Goal: Task Accomplishment & Management: Use online tool/utility

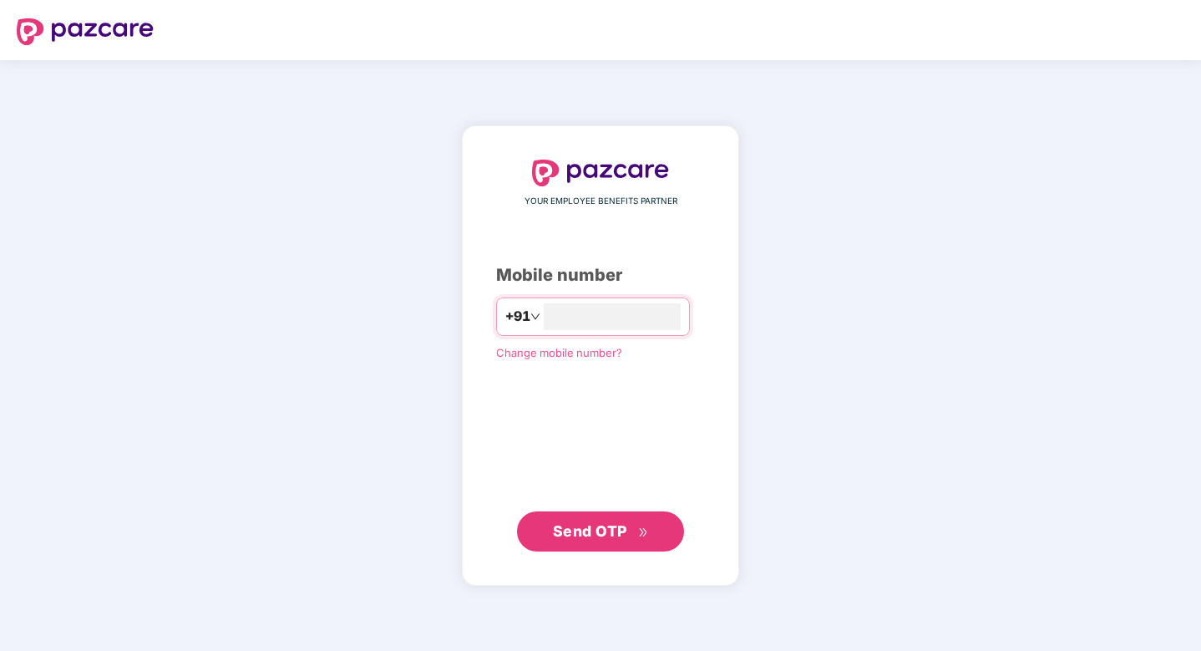
type input "**********"
click at [579, 533] on span "Send OTP" at bounding box center [590, 531] width 74 height 18
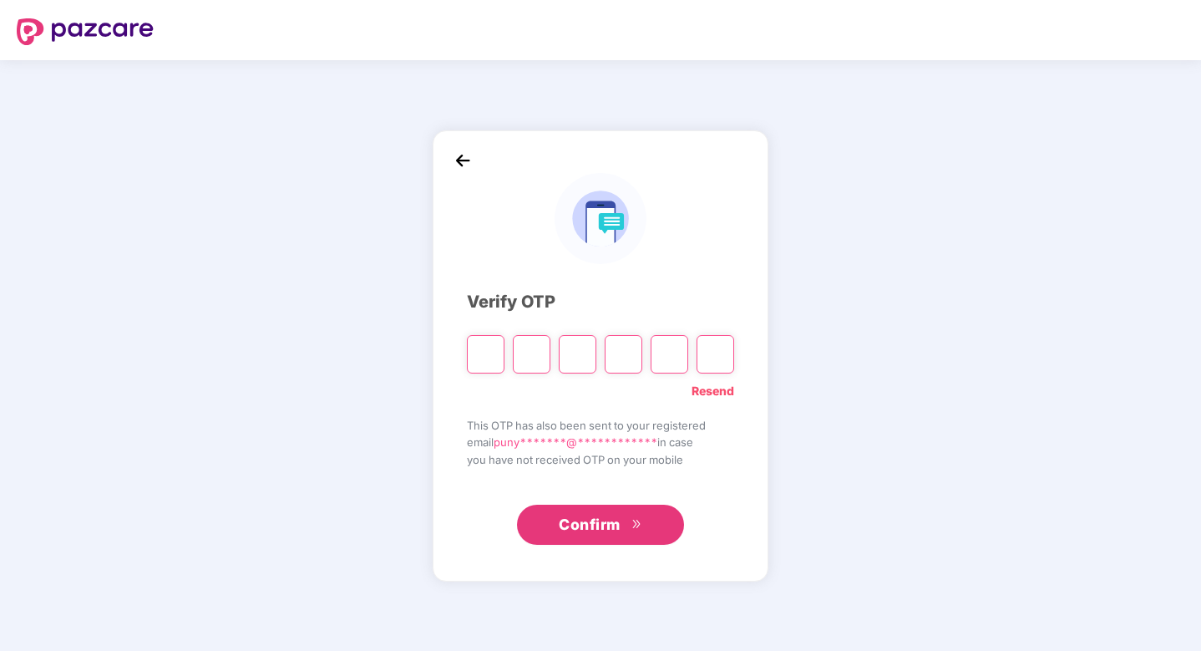
type input "*"
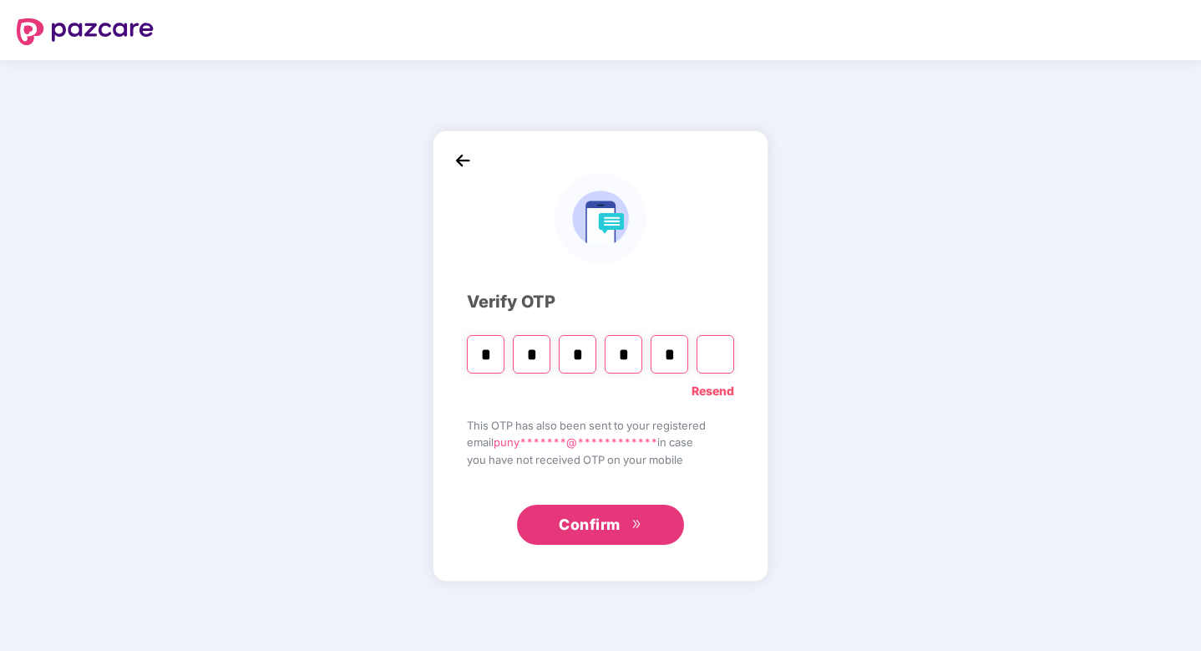
type input "*"
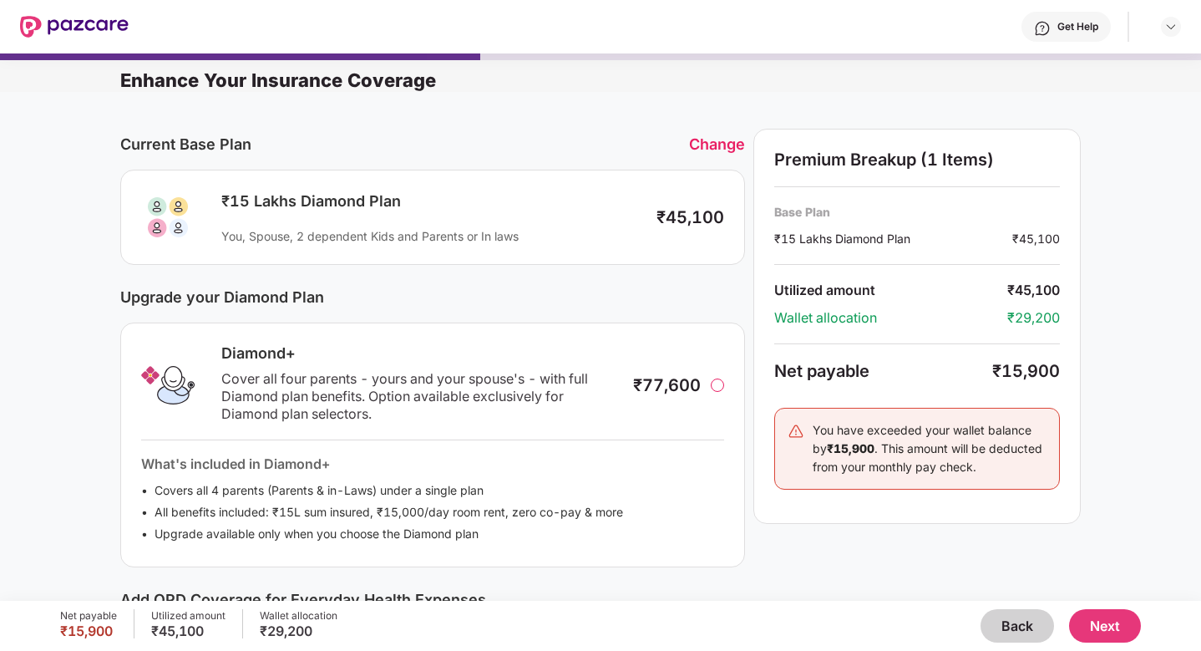
click at [1028, 626] on button "Back" at bounding box center [1018, 625] width 74 height 33
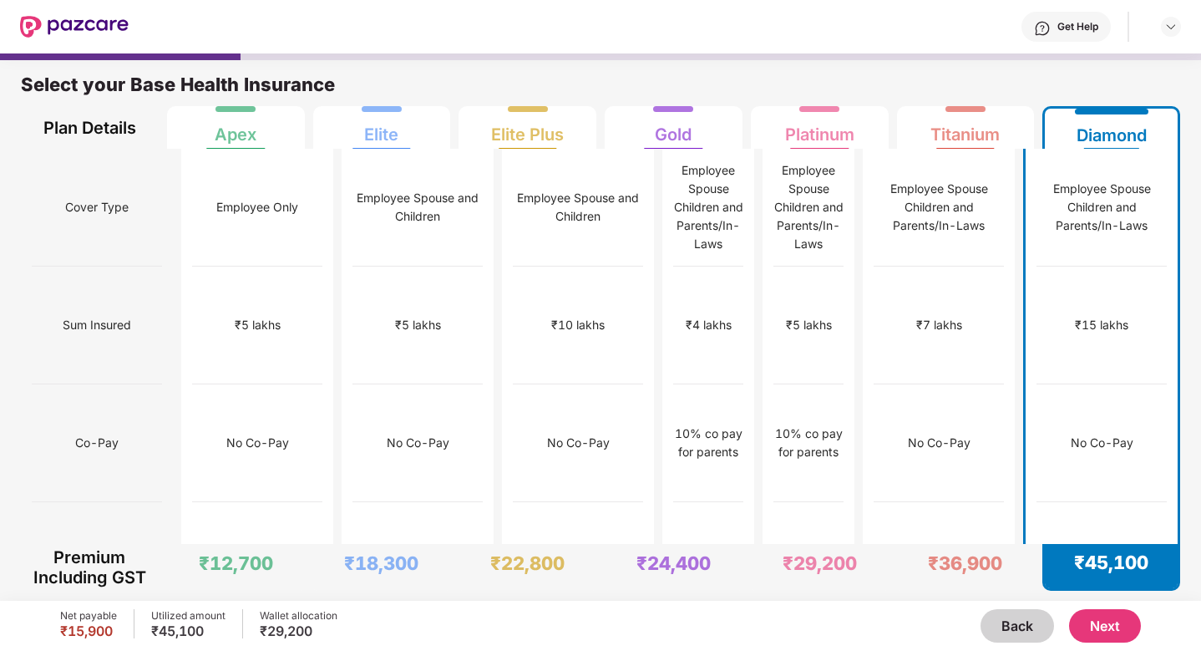
click at [1110, 621] on button "Next" at bounding box center [1105, 625] width 72 height 33
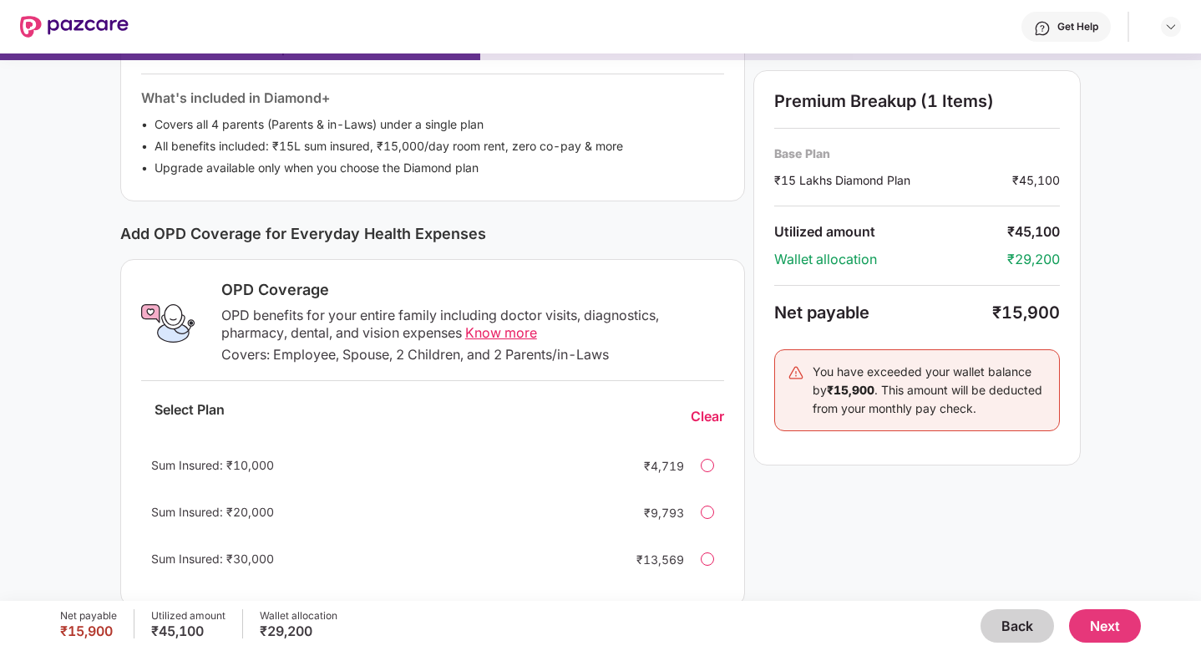
scroll to position [392, 0]
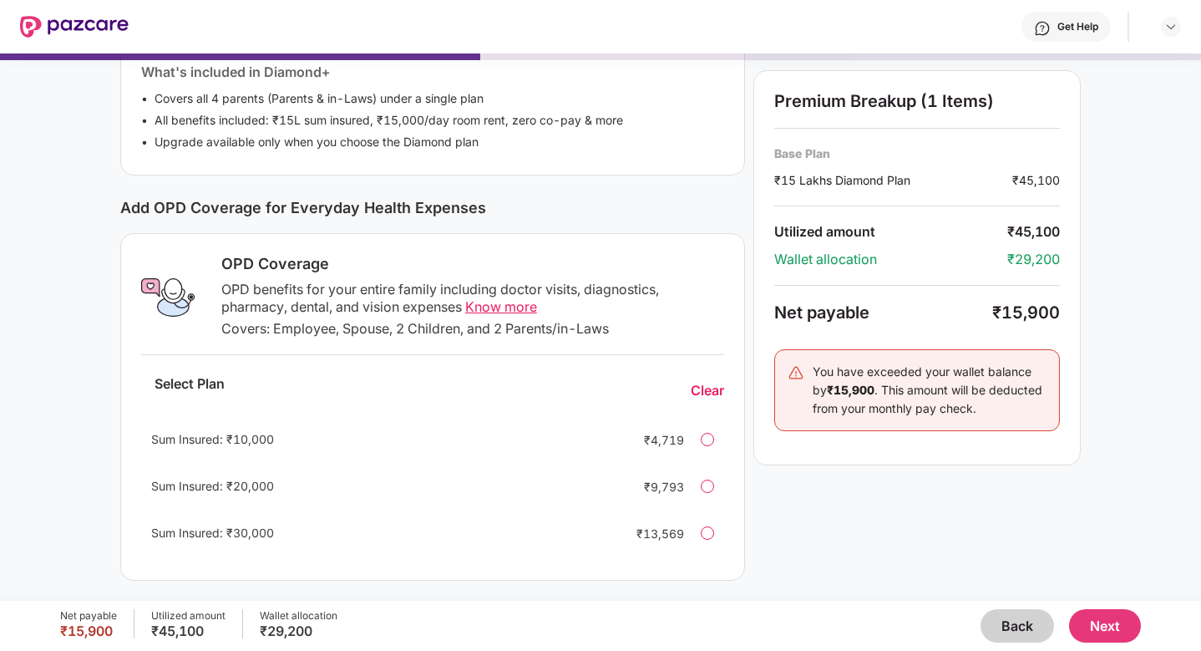
click at [707, 531] on div at bounding box center [707, 532] width 13 height 13
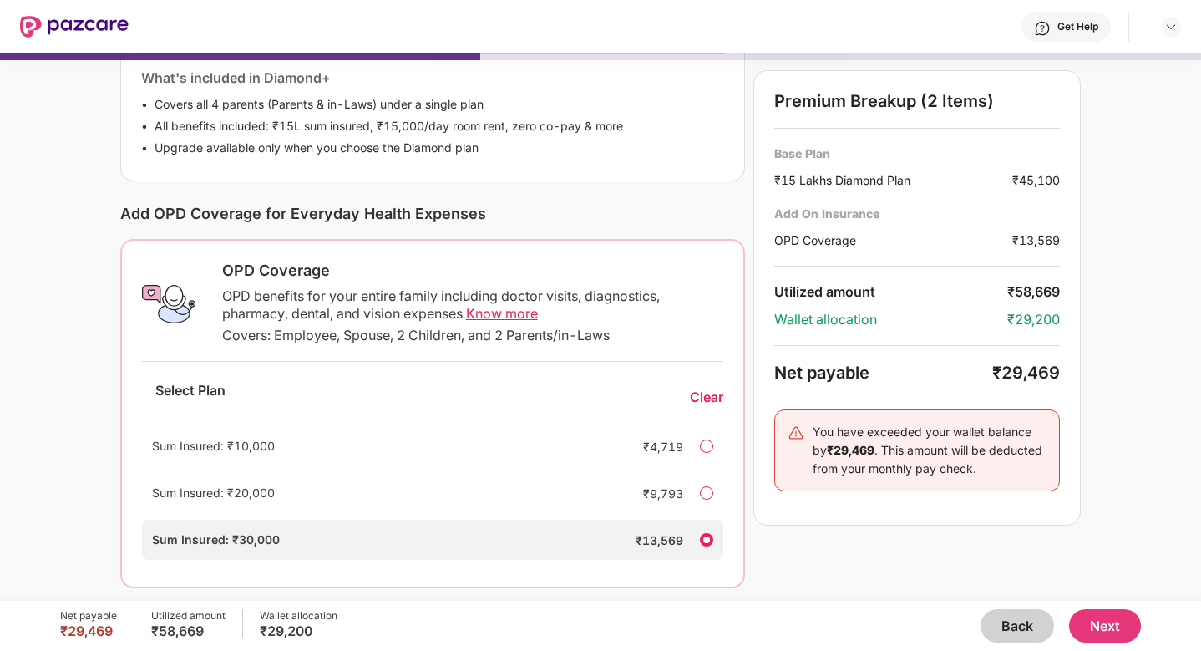
scroll to position [393, 0]
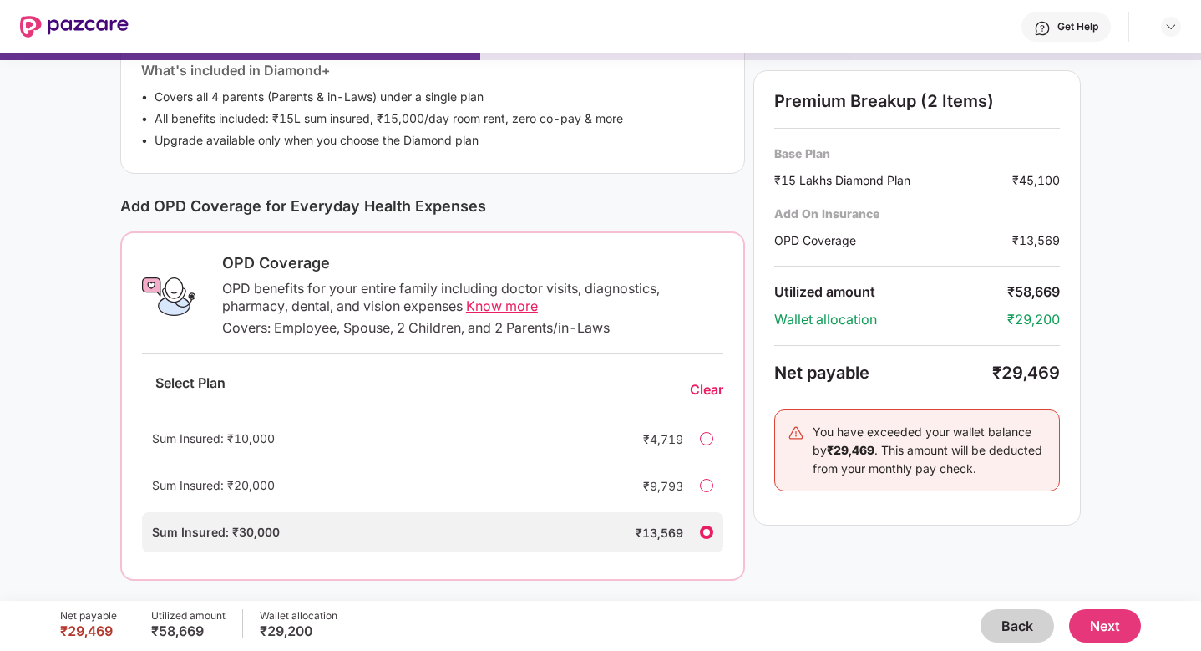
click at [1105, 627] on button "Next" at bounding box center [1105, 625] width 72 height 33
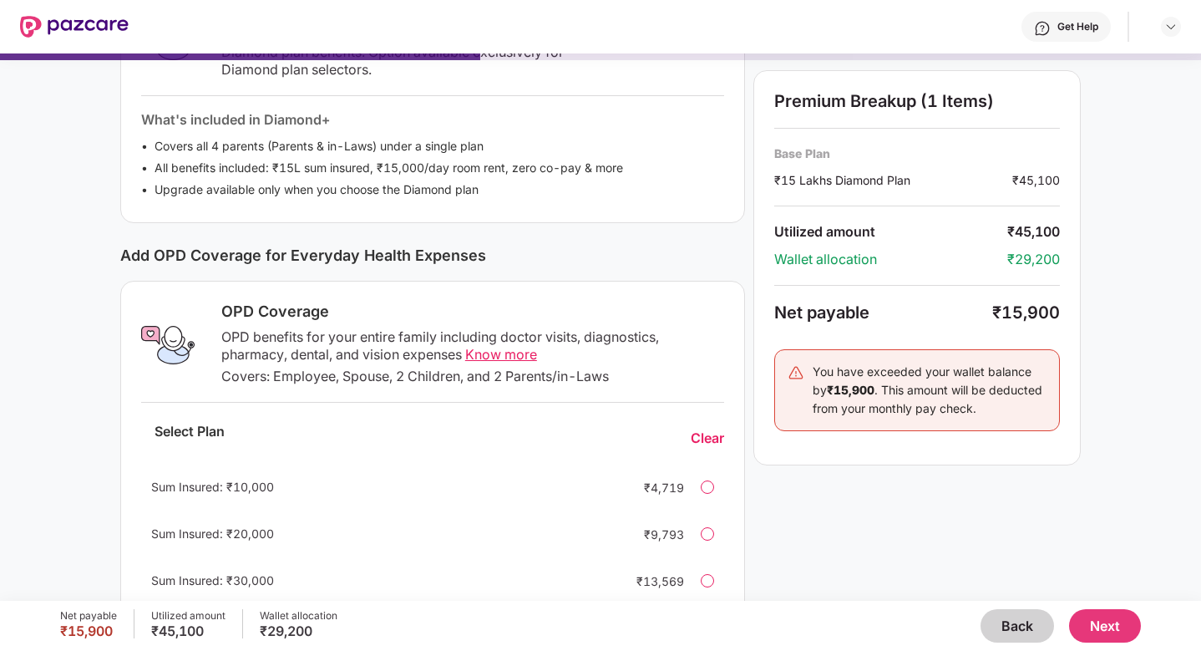
scroll to position [392, 0]
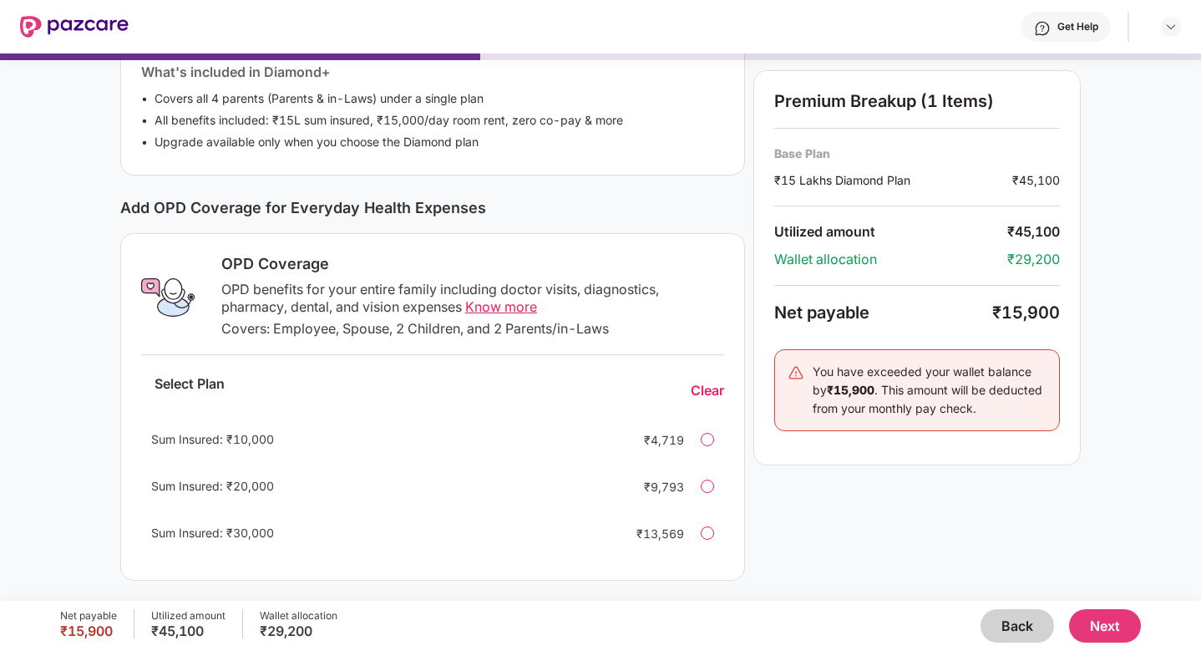
click at [709, 532] on div at bounding box center [707, 532] width 13 height 13
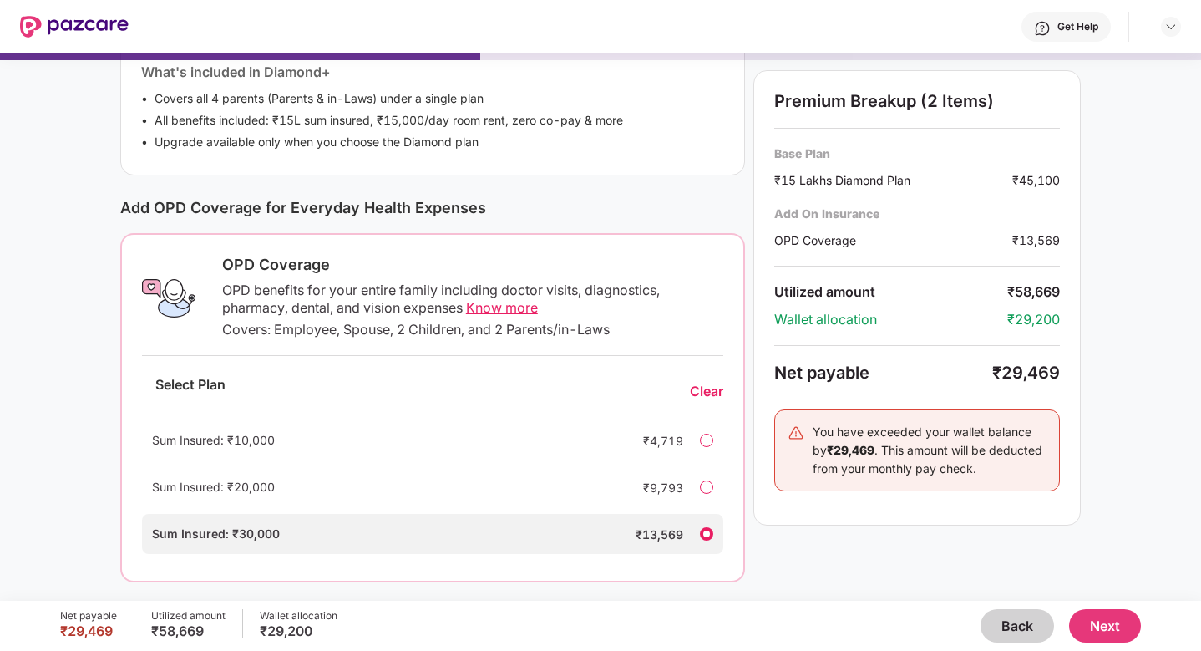
scroll to position [393, 0]
click at [1102, 623] on button "Next" at bounding box center [1105, 625] width 72 height 33
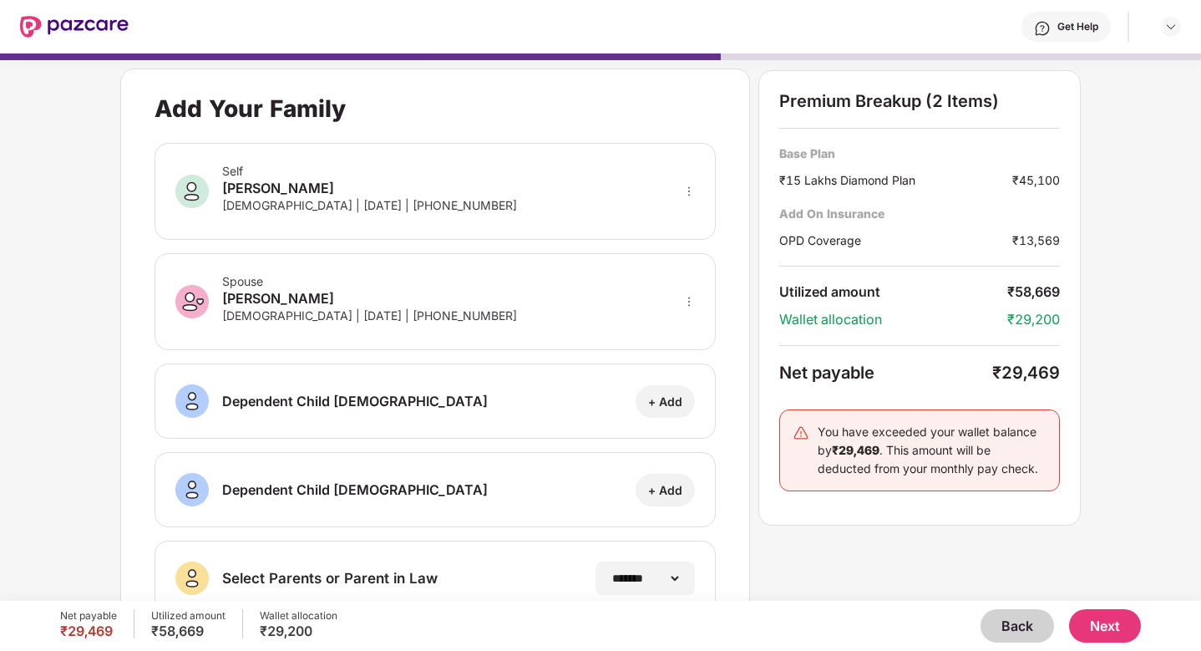
scroll to position [239, 0]
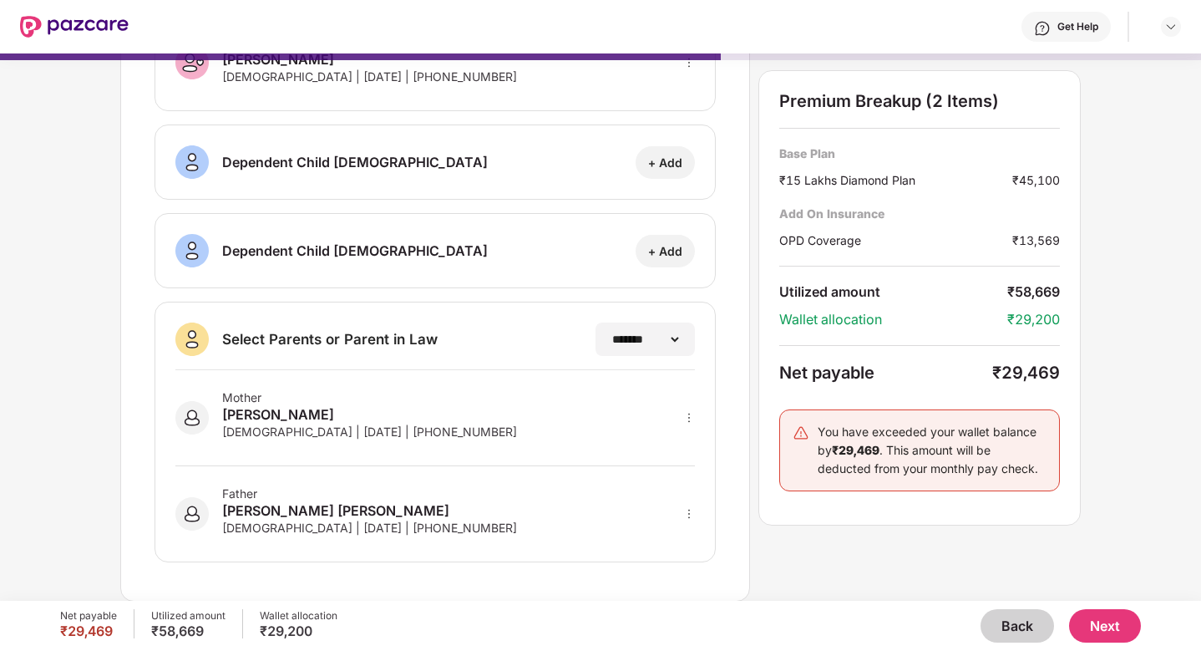
click at [1095, 628] on button "Next" at bounding box center [1105, 625] width 72 height 33
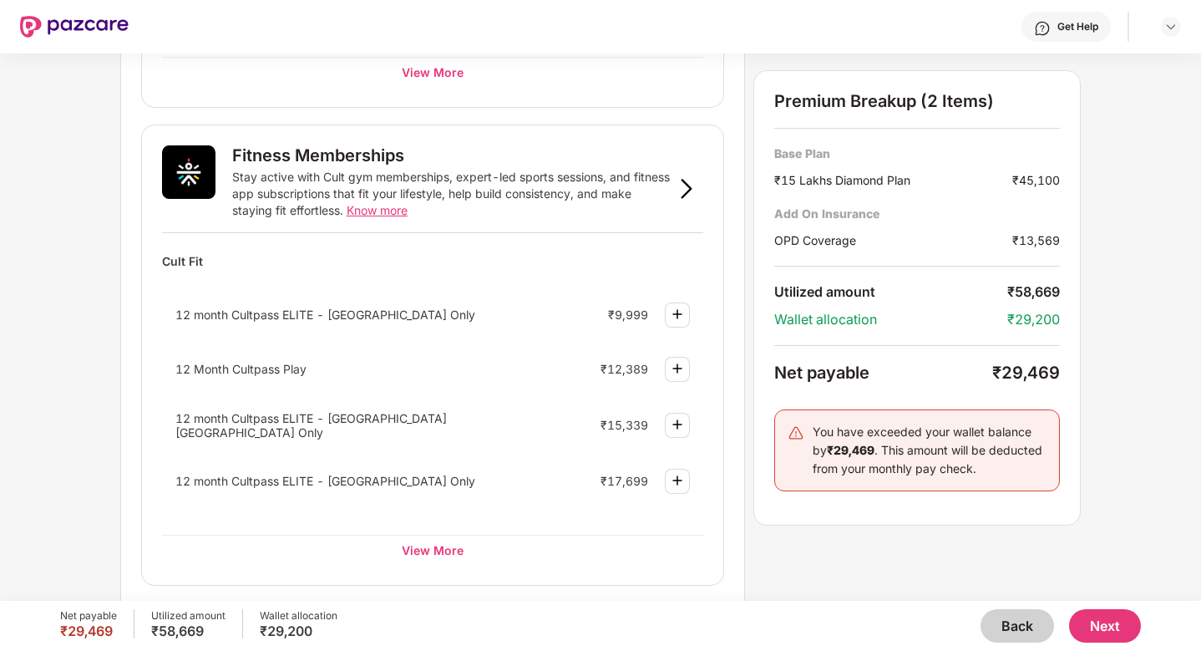
scroll to position [564, 0]
click at [92, 355] on div "Wellness Marketplace Preventive Health Checks Full-body checkups and diagnostic…" at bounding box center [600, 326] width 1201 height 547
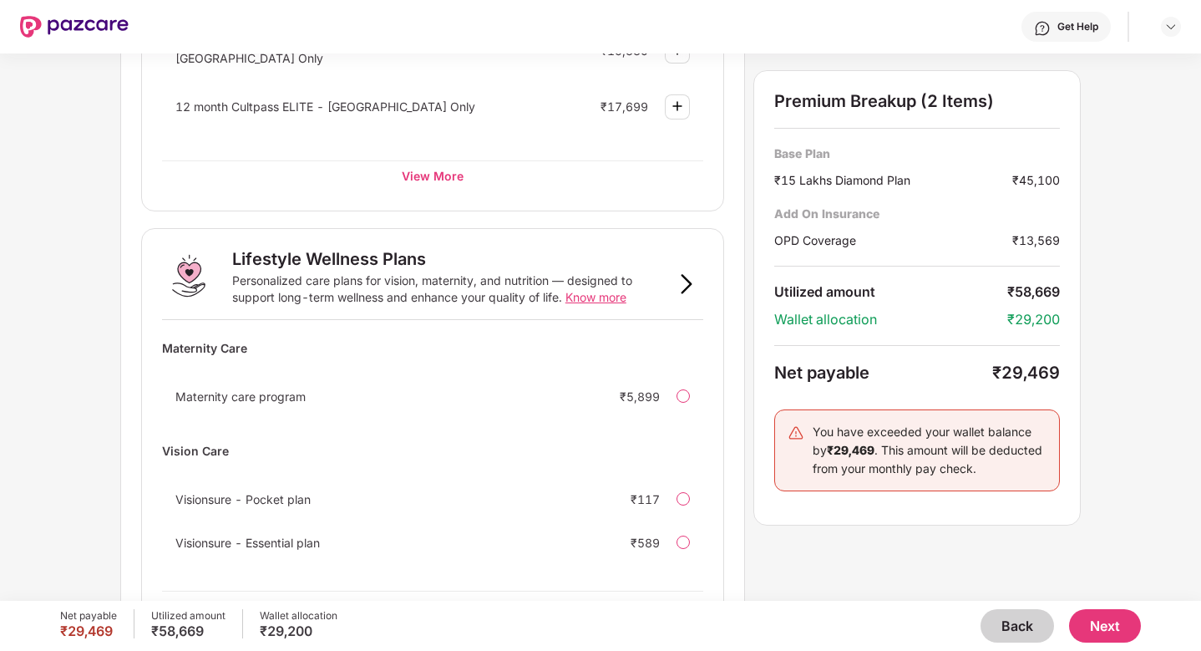
scroll to position [995, 0]
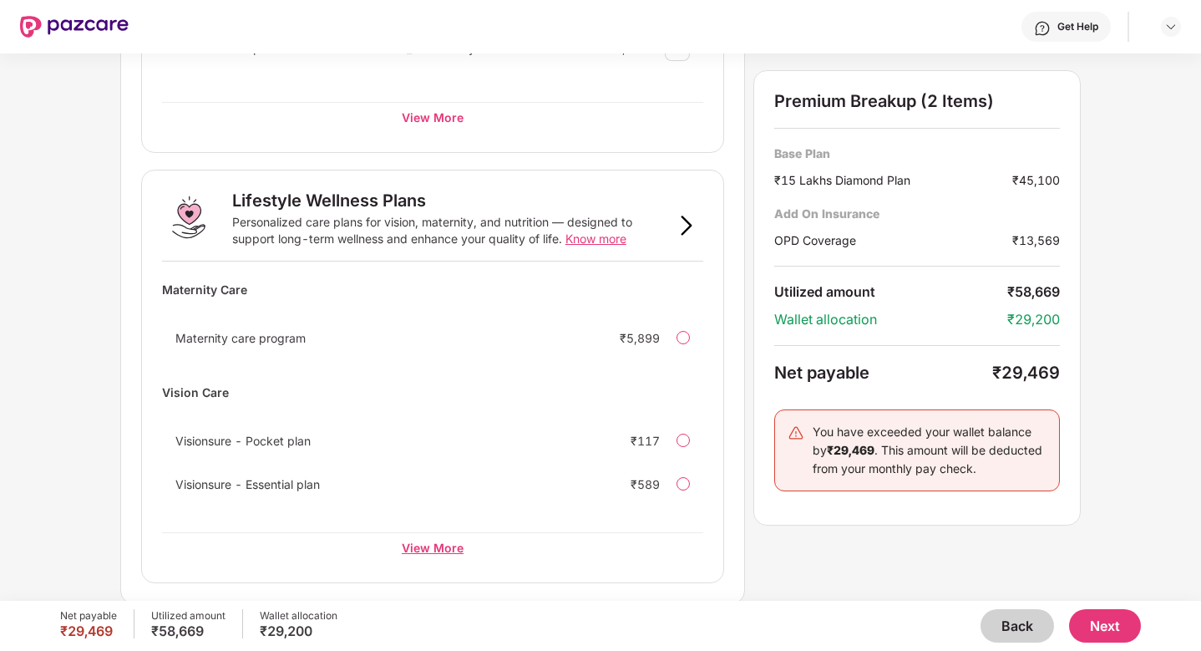
click at [444, 551] on div "View More" at bounding box center [432, 547] width 541 height 30
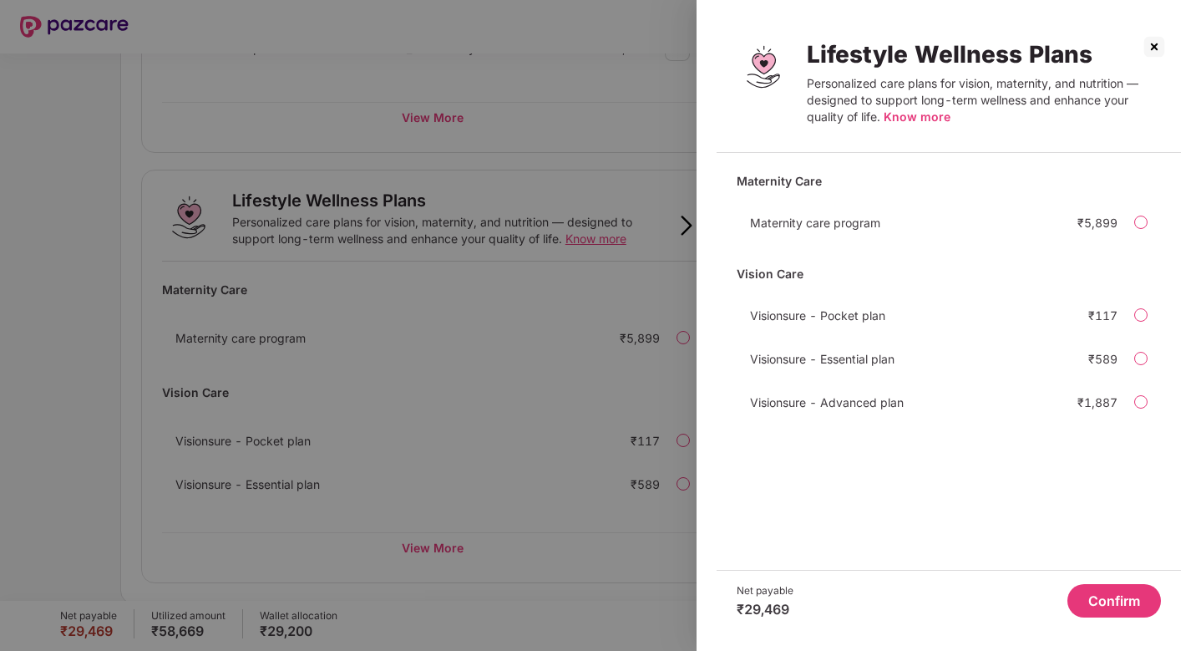
click at [1155, 49] on img at bounding box center [1154, 46] width 27 height 27
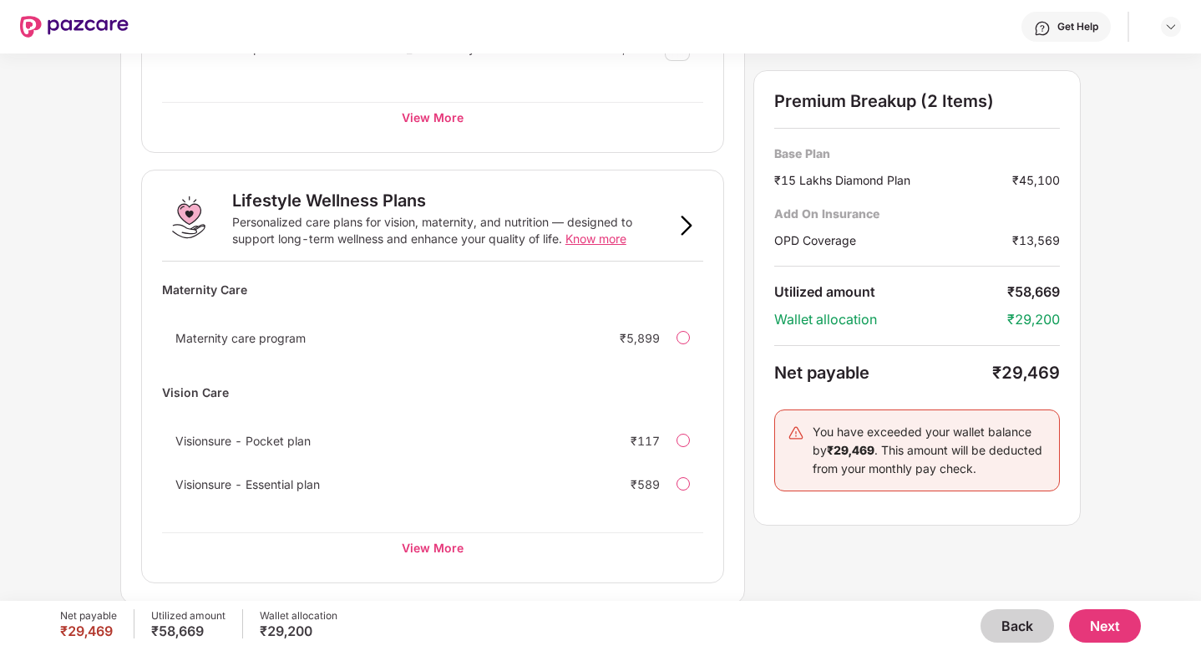
click at [591, 241] on span "Know more" at bounding box center [595, 238] width 61 height 14
click at [1101, 624] on button "Next" at bounding box center [1105, 625] width 72 height 33
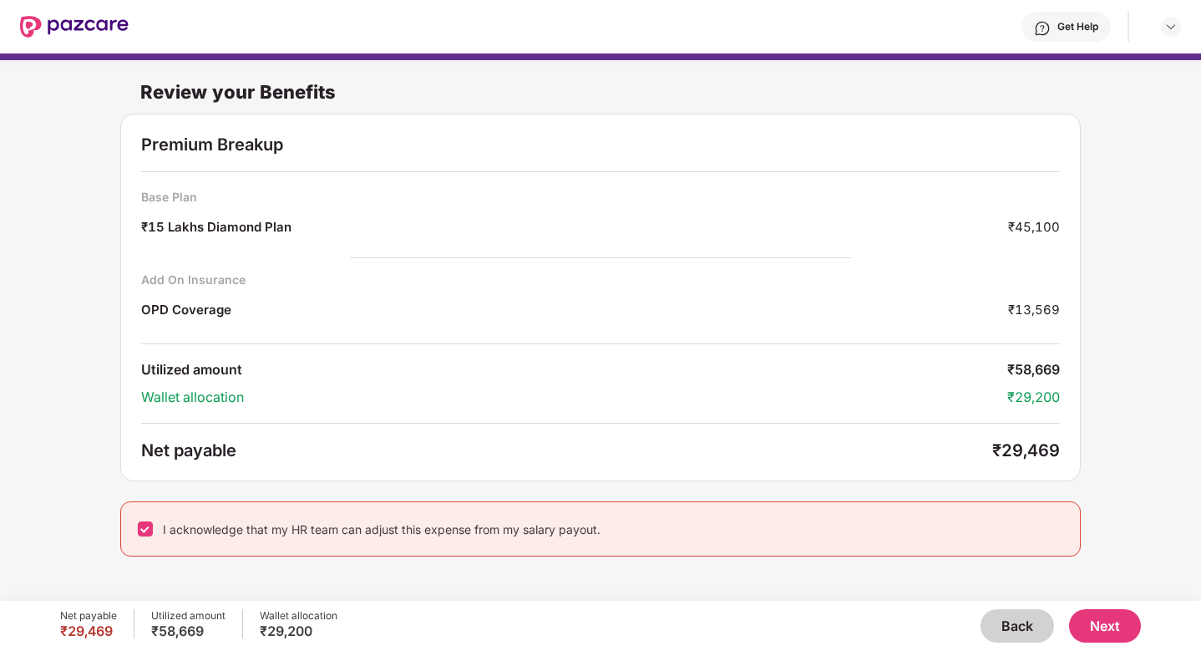
click at [1107, 624] on button "Next" at bounding box center [1105, 625] width 72 height 33
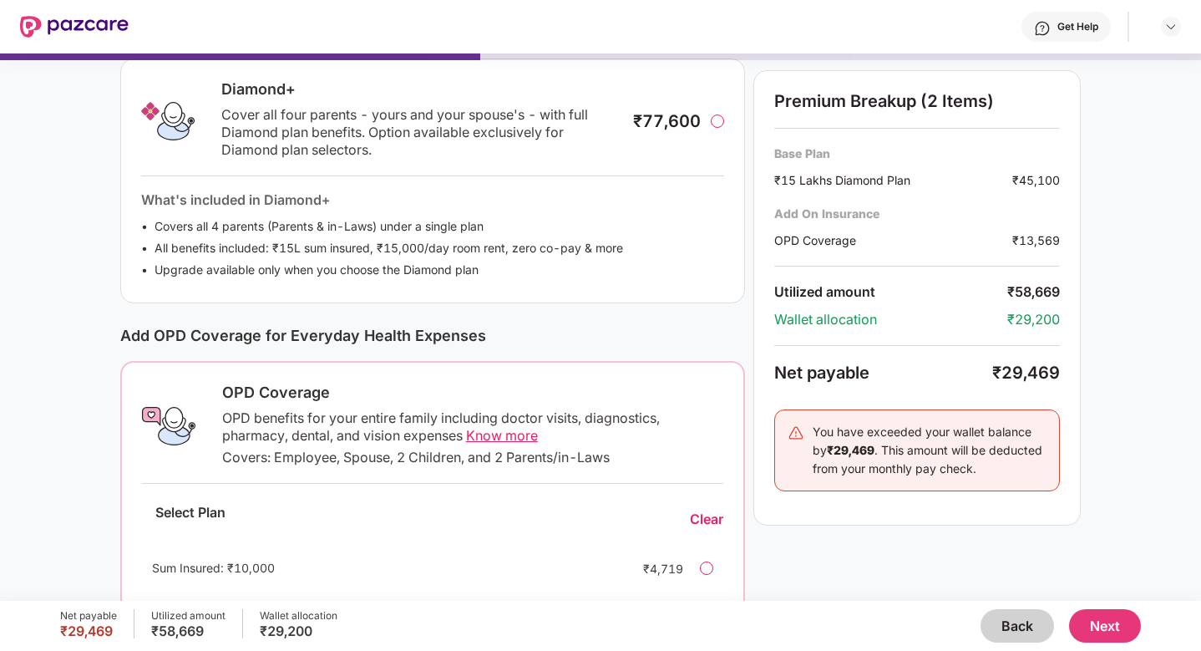
scroll to position [393, 0]
